Goal: Transaction & Acquisition: Purchase product/service

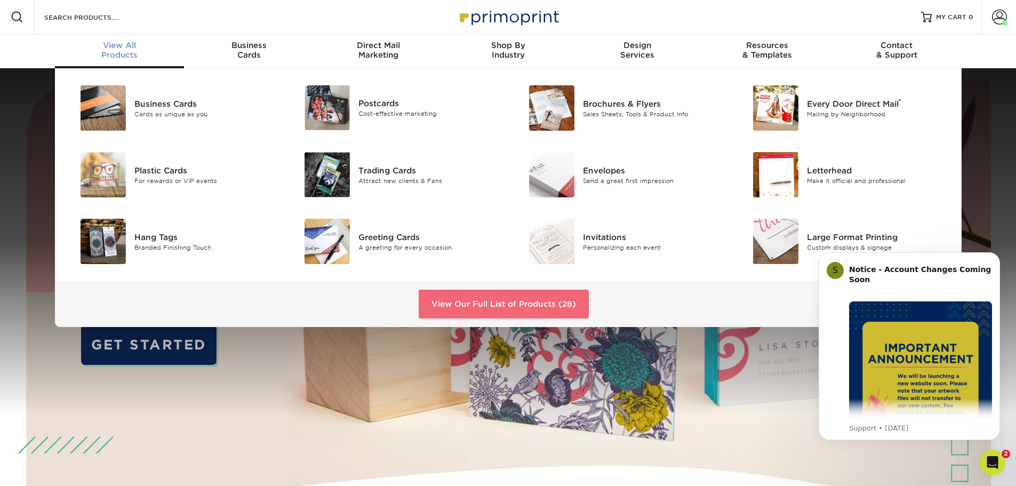
click at [476, 302] on link "View Our Full List of Products (28)" at bounding box center [504, 304] width 170 height 29
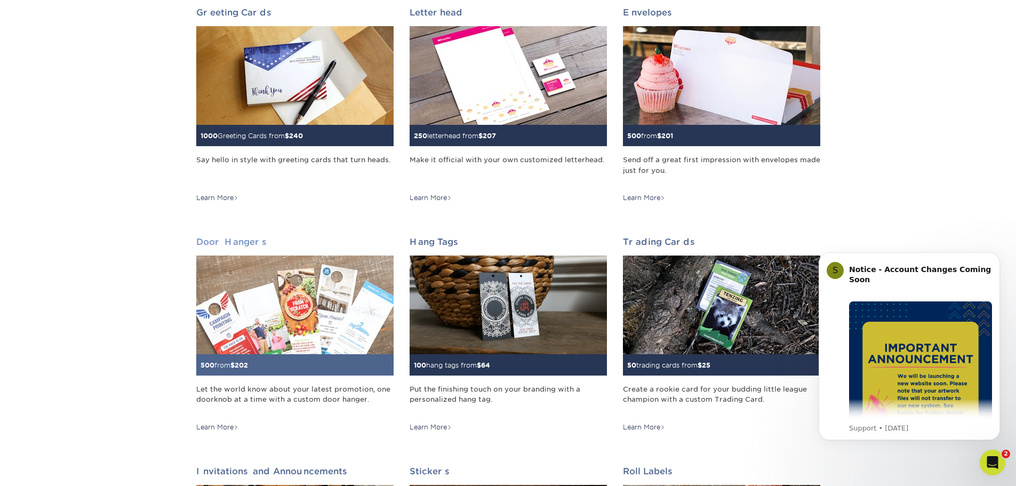
click at [248, 368] on span "202" at bounding box center [241, 365] width 13 height 8
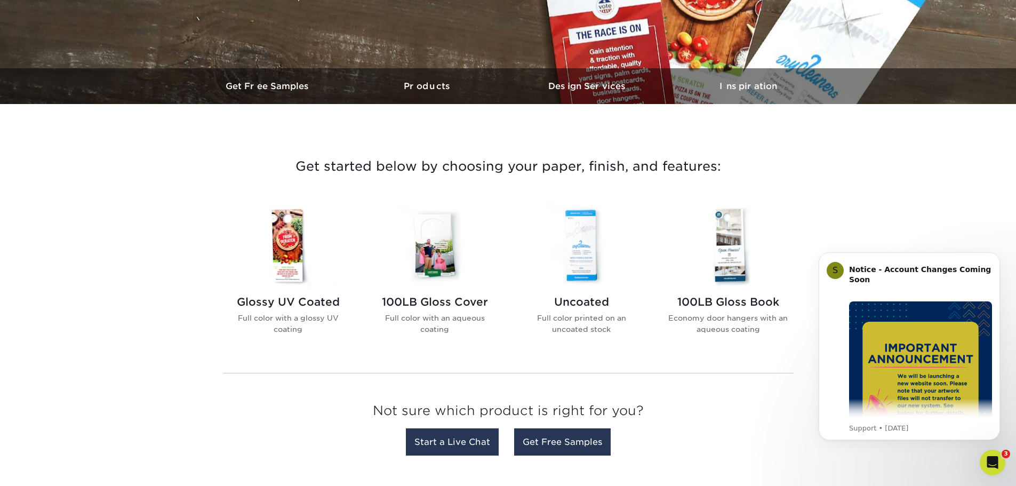
scroll to position [320, 0]
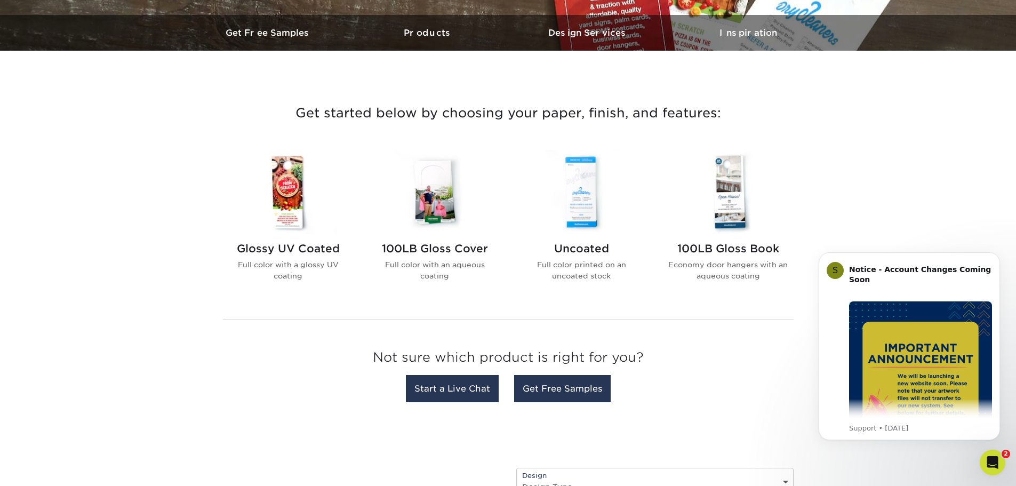
click at [293, 210] on img at bounding box center [288, 192] width 121 height 84
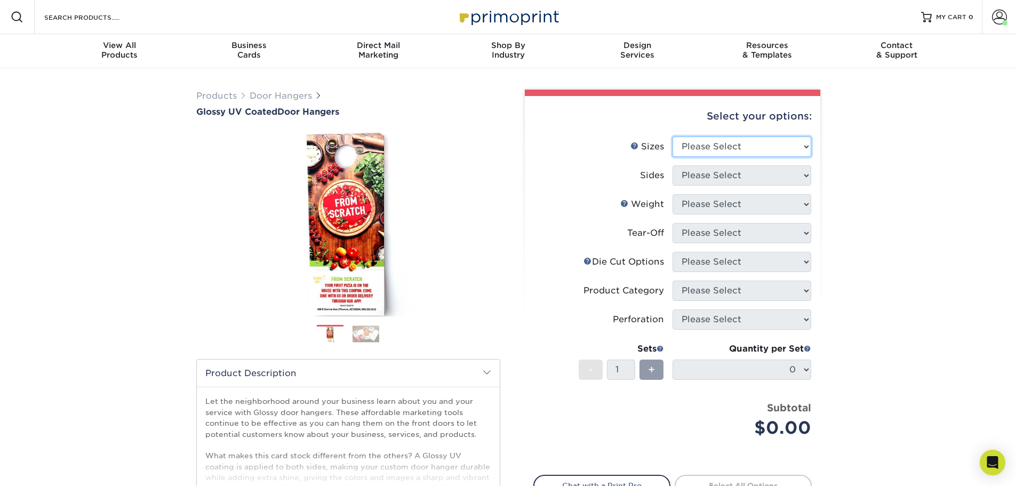
click at [716, 149] on select "Please Select 3.5" x 8.5" 3.5" x 11" 4" x 7" 4.25" x 11" 4.25" x 14"" at bounding box center [742, 147] width 139 height 20
